Goal: Transaction & Acquisition: Subscribe to service/newsletter

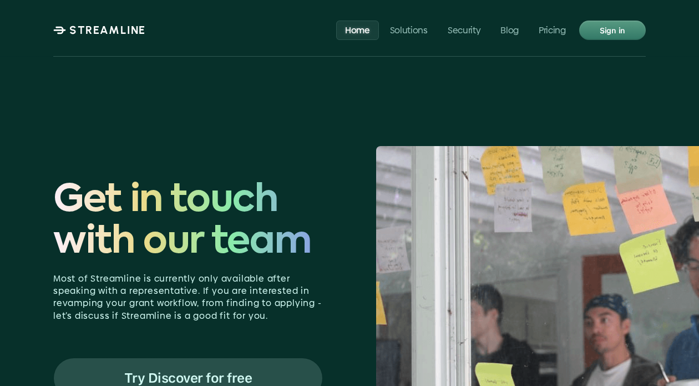
scroll to position [4848, 0]
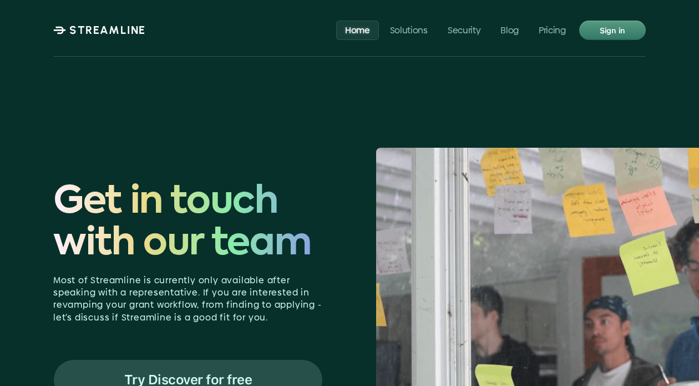
drag, startPoint x: 2, startPoint y: 222, endPoint x: -63, endPoint y: 225, distance: 64.4
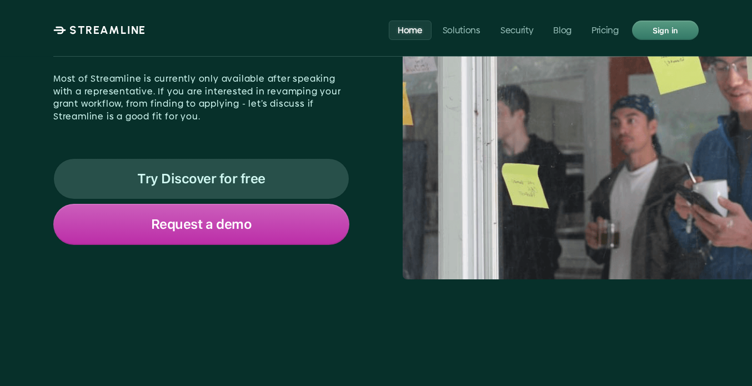
scroll to position [4903, 0]
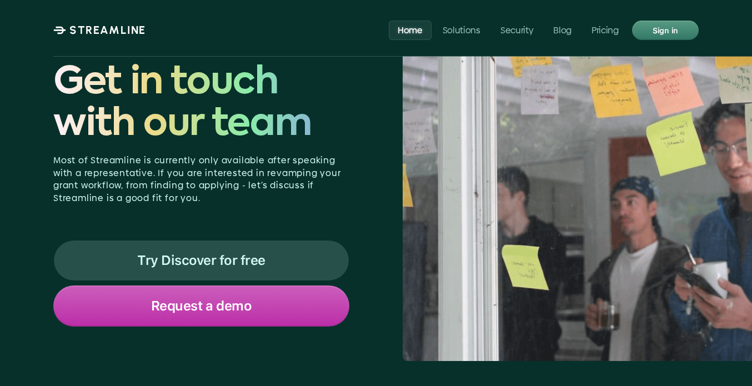
click at [254, 240] on div "Try Discover for free" at bounding box center [201, 260] width 295 height 40
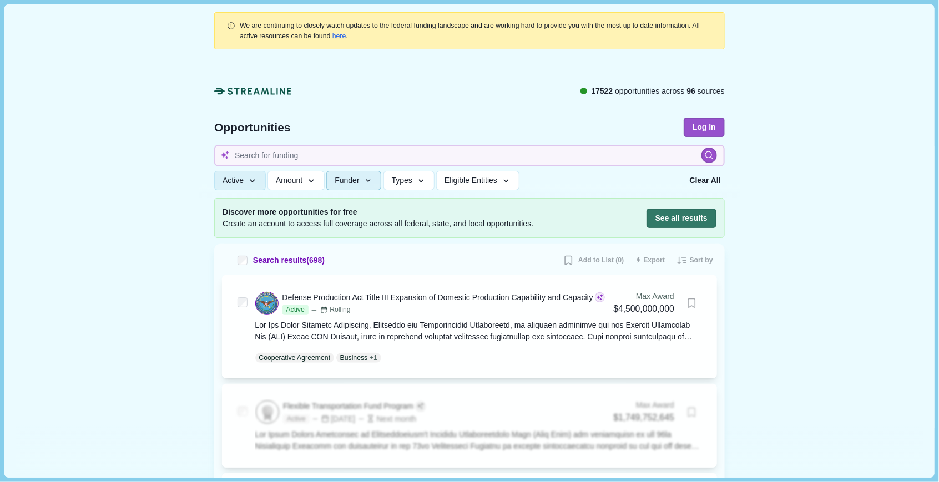
click at [355, 181] on span "Funder" at bounding box center [347, 180] width 24 height 9
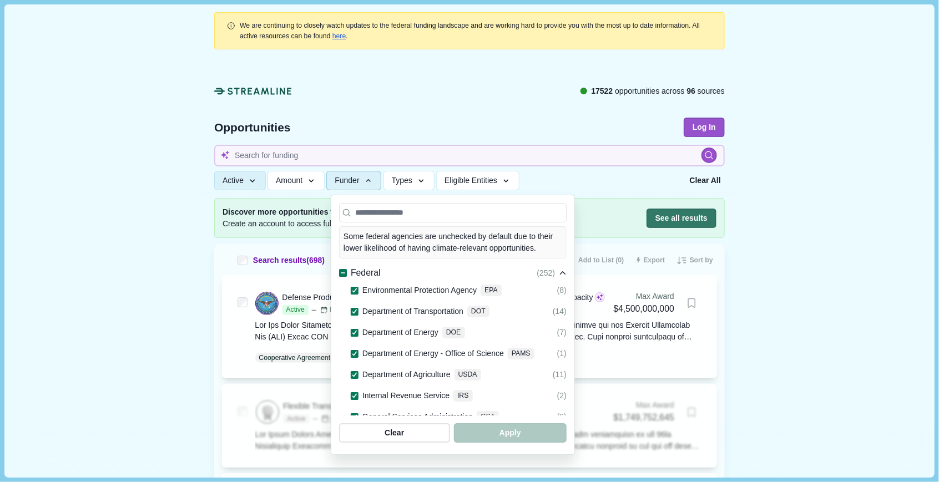
click at [355, 181] on span "Funder" at bounding box center [347, 180] width 24 height 9
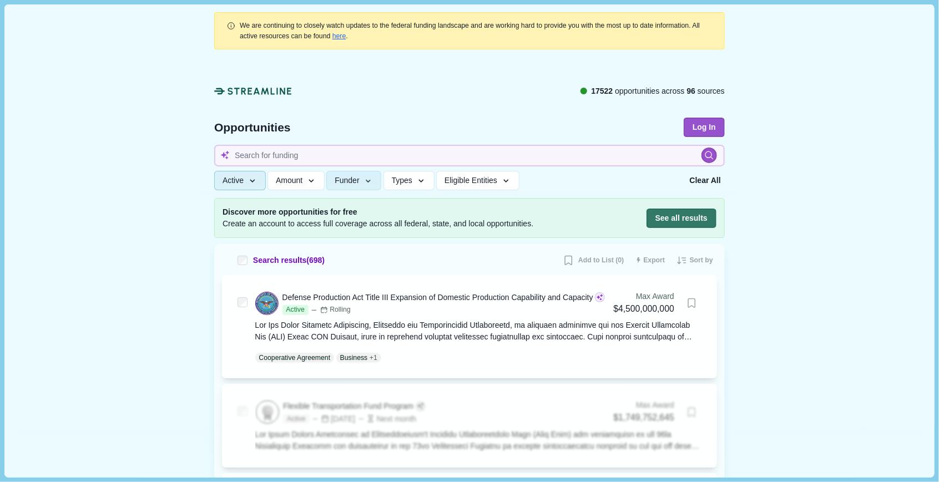
click at [252, 183] on icon "button" at bounding box center [253, 181] width 10 height 10
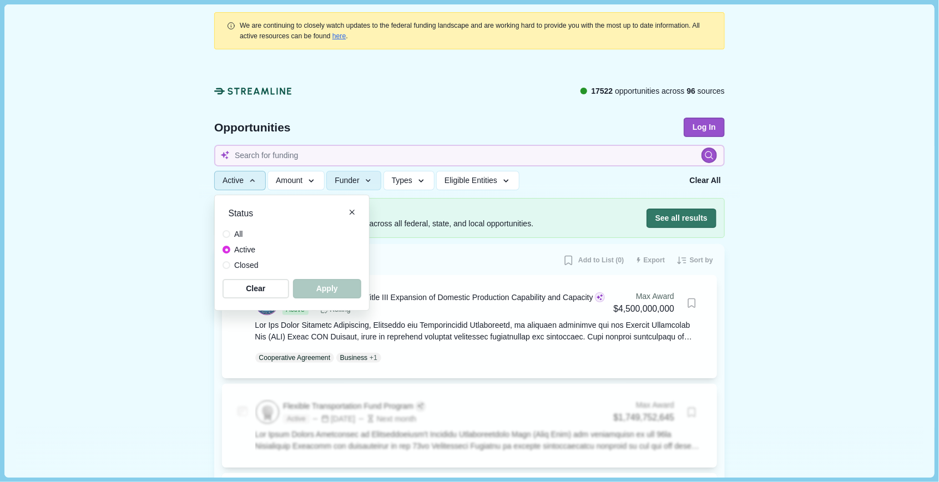
click at [249, 180] on button "Active" at bounding box center [240, 180] width 52 height 19
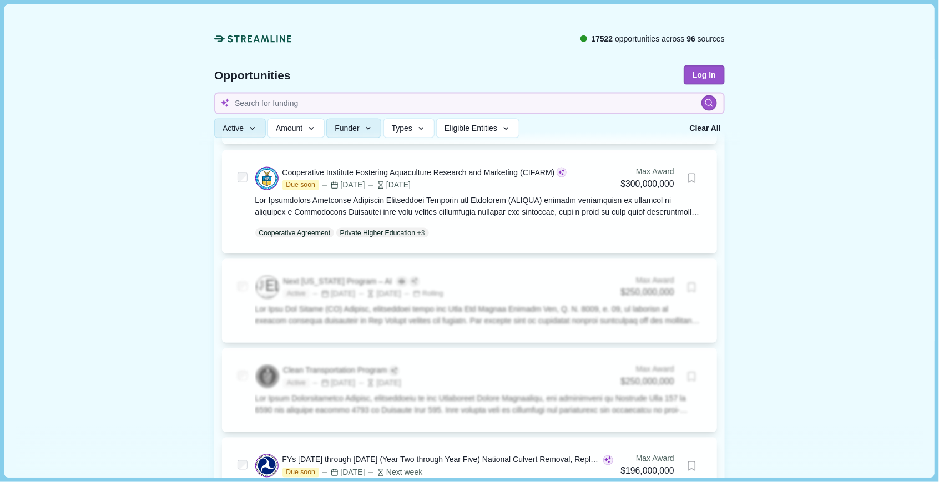
scroll to position [658, 0]
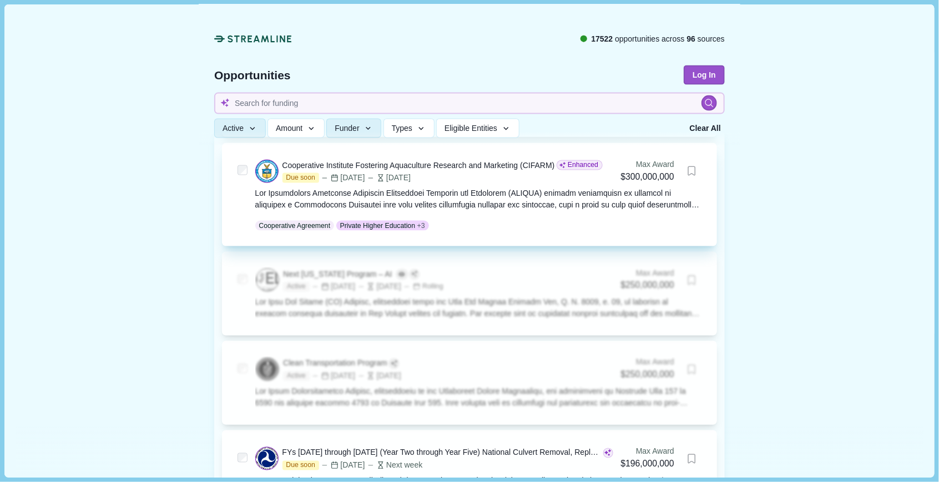
click at [323, 210] on div at bounding box center [478, 199] width 447 height 23
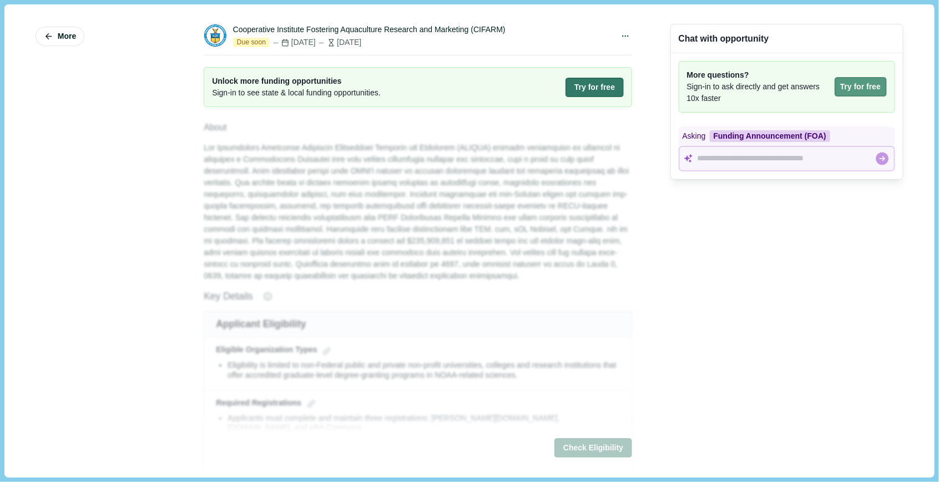
click at [853, 94] on button "Try for free" at bounding box center [861, 86] width 52 height 19
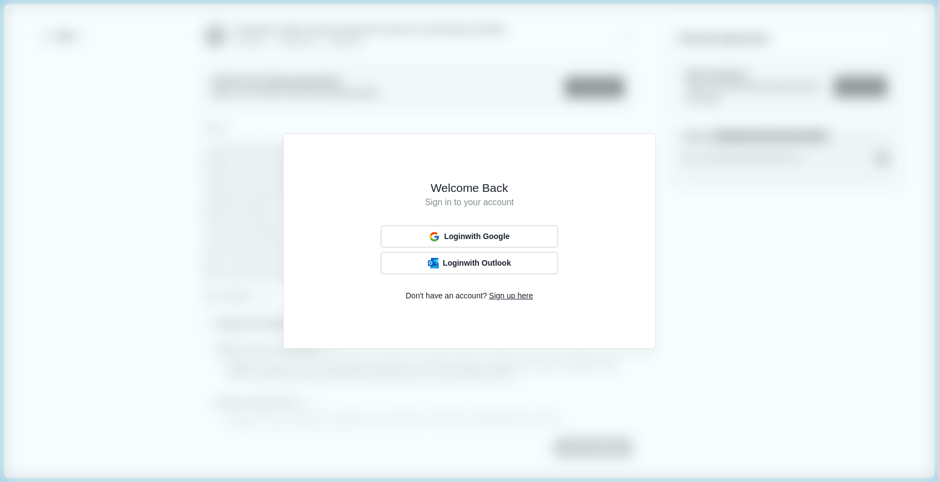
click at [703, 97] on div "Welcome Back Sign in to your account Login with Google Login with Outlook Don't…" at bounding box center [469, 241] width 939 height 482
